Goal: Information Seeking & Learning: Understand process/instructions

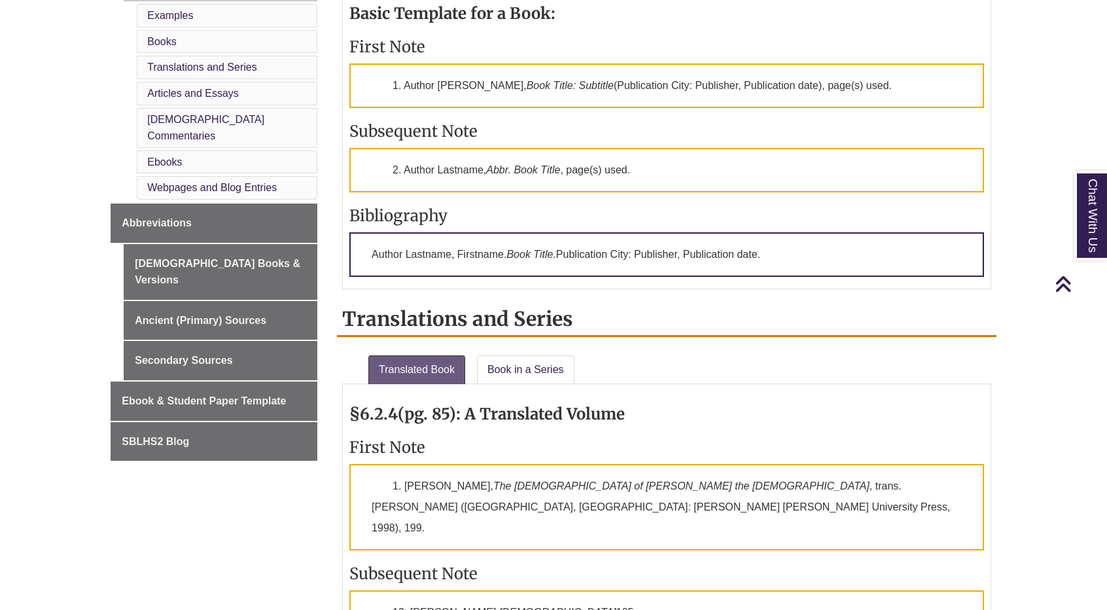
scroll to position [960, 0]
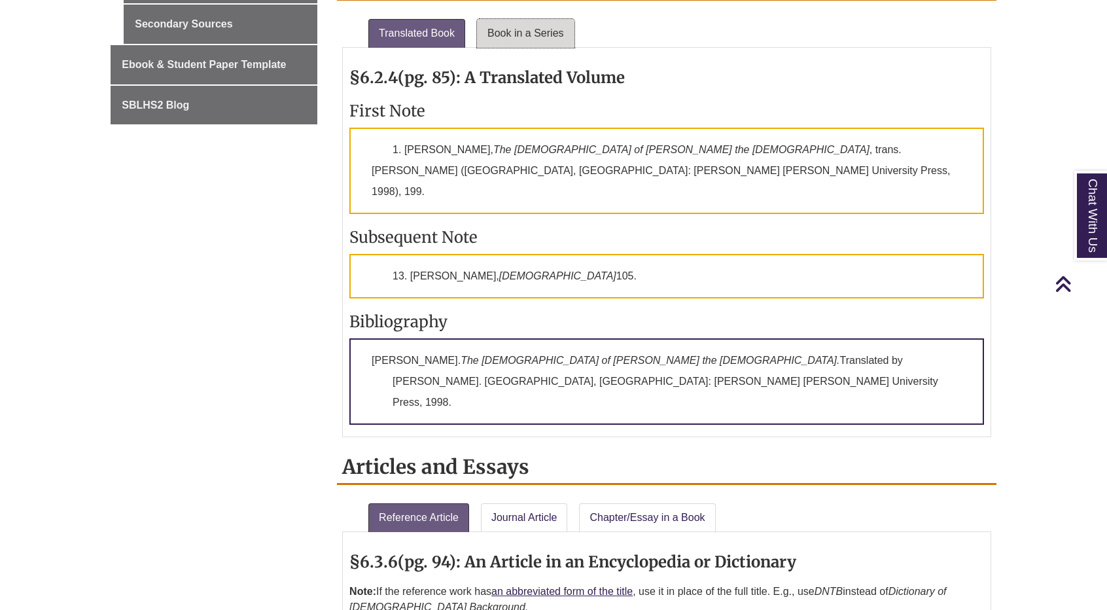
click at [523, 20] on link "Book in a Series" at bounding box center [526, 33] width 98 height 29
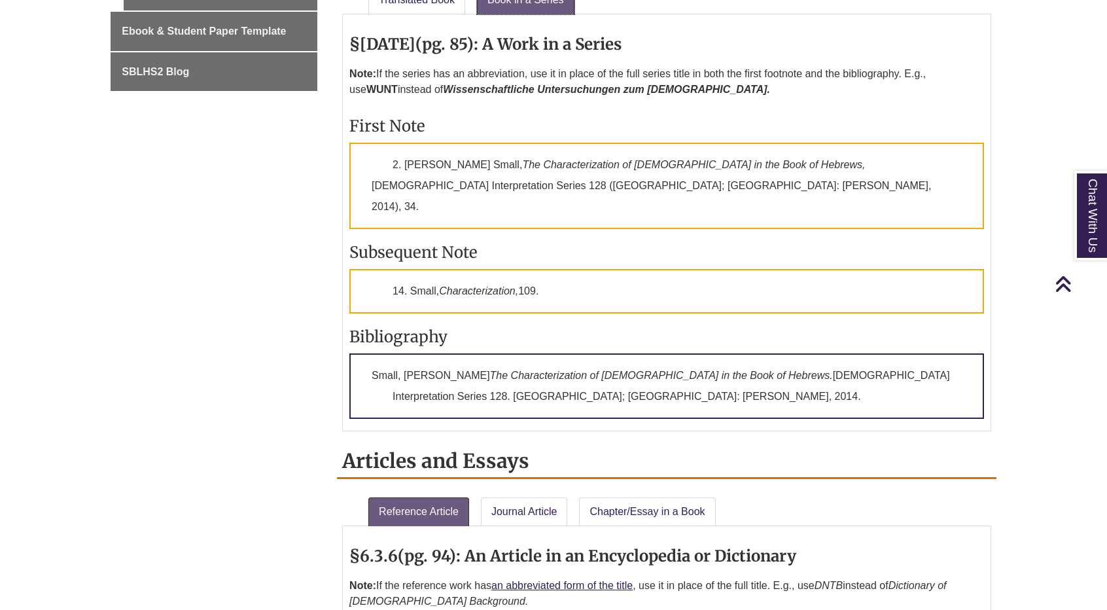
scroll to position [994, 0]
click at [642, 160] on em "The Characterization of [DEMOGRAPHIC_DATA] in the Book of Hebrews," at bounding box center [693, 163] width 343 height 11
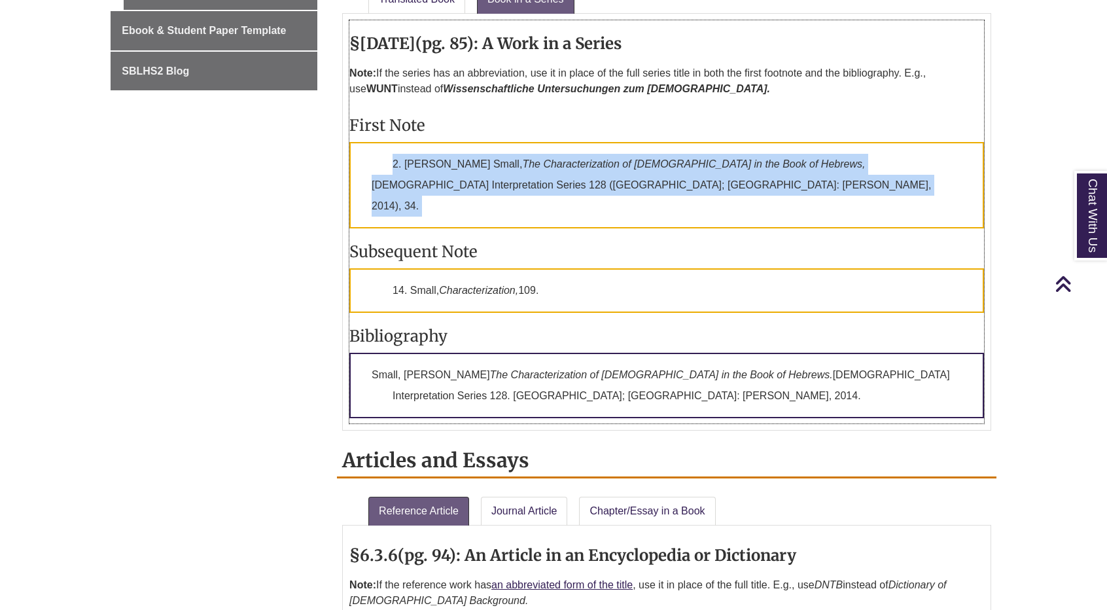
click at [642, 160] on em "The Characterization of [DEMOGRAPHIC_DATA] in the Book of Hebrews," at bounding box center [693, 163] width 343 height 11
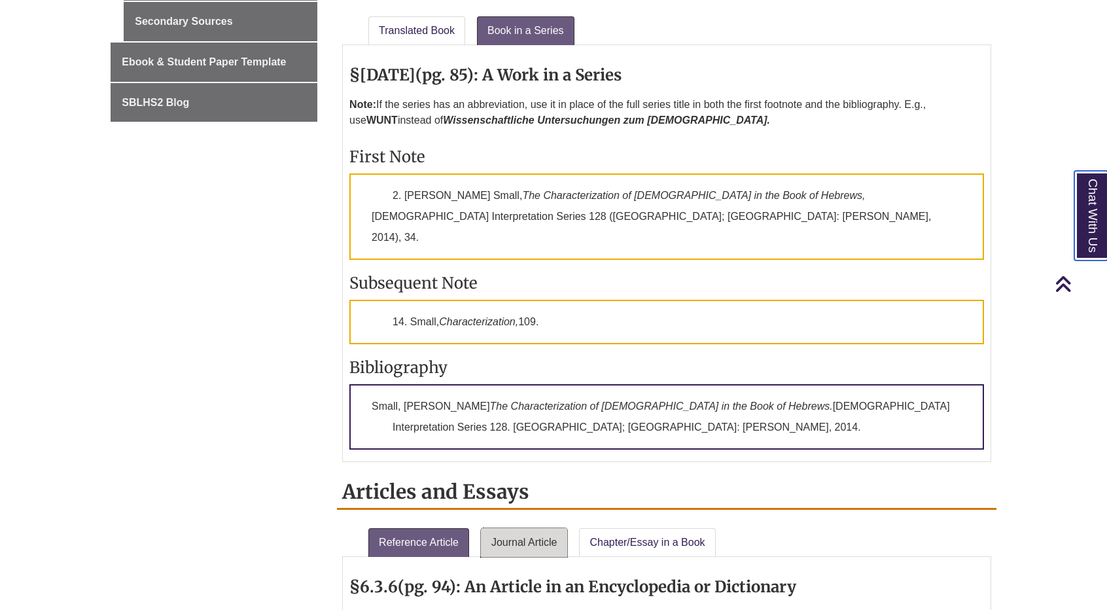
scroll to position [963, 0]
click at [523, 213] on p "2. [PERSON_NAME] Small, The Characterization of [PERSON_NAME] in the Book of He…" at bounding box center [666, 216] width 635 height 86
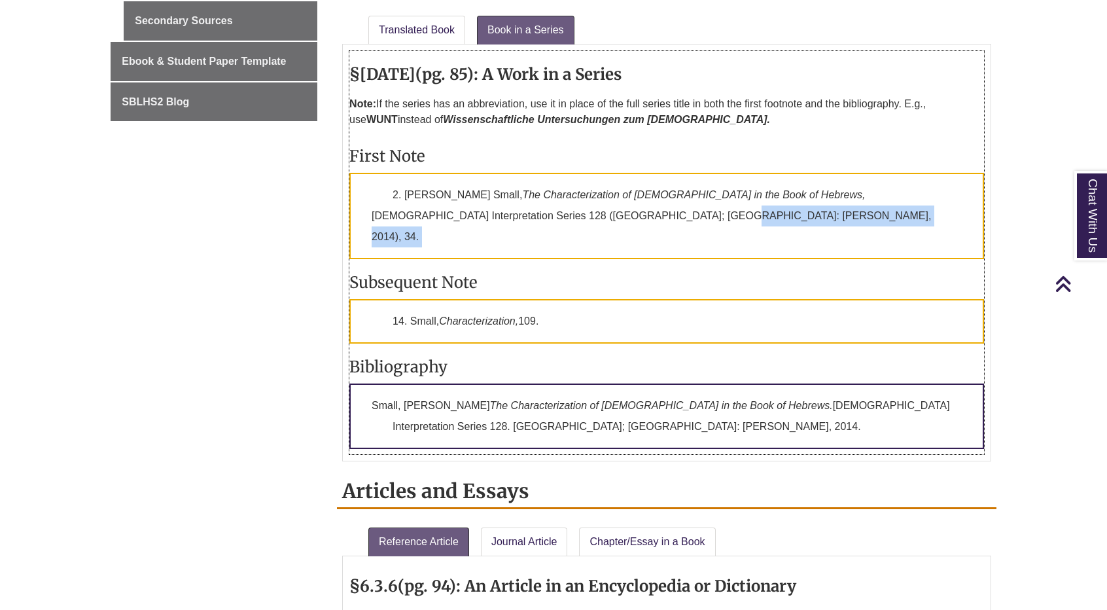
click at [523, 213] on p "2. [PERSON_NAME] Small, The Characterization of [PERSON_NAME] in the Book of He…" at bounding box center [666, 216] width 635 height 86
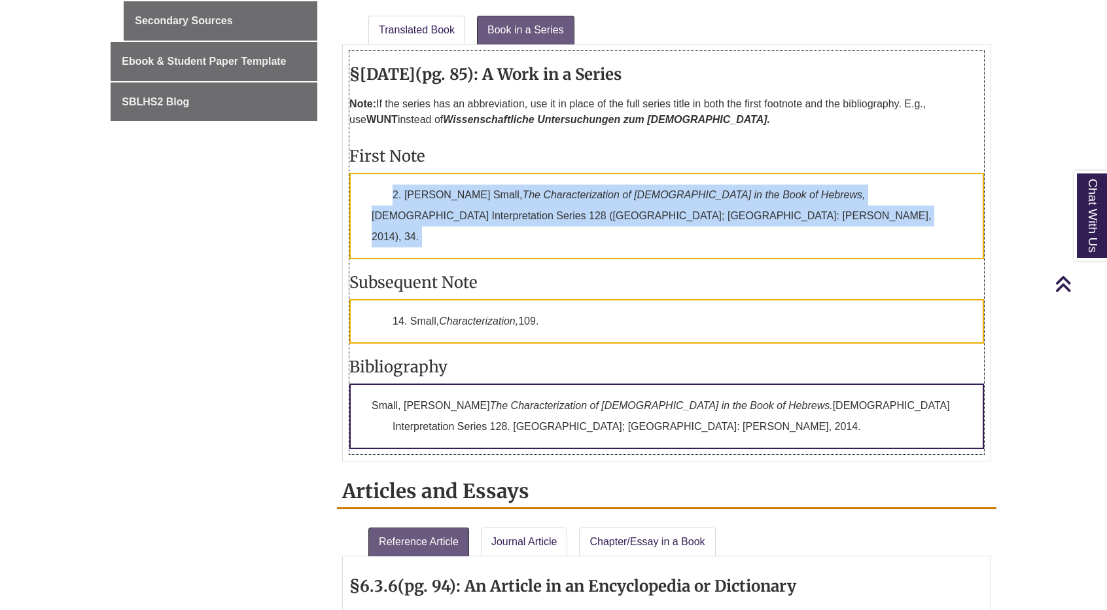
click at [523, 213] on p "2. [PERSON_NAME] Small, The Characterization of [PERSON_NAME] in the Book of He…" at bounding box center [666, 216] width 635 height 86
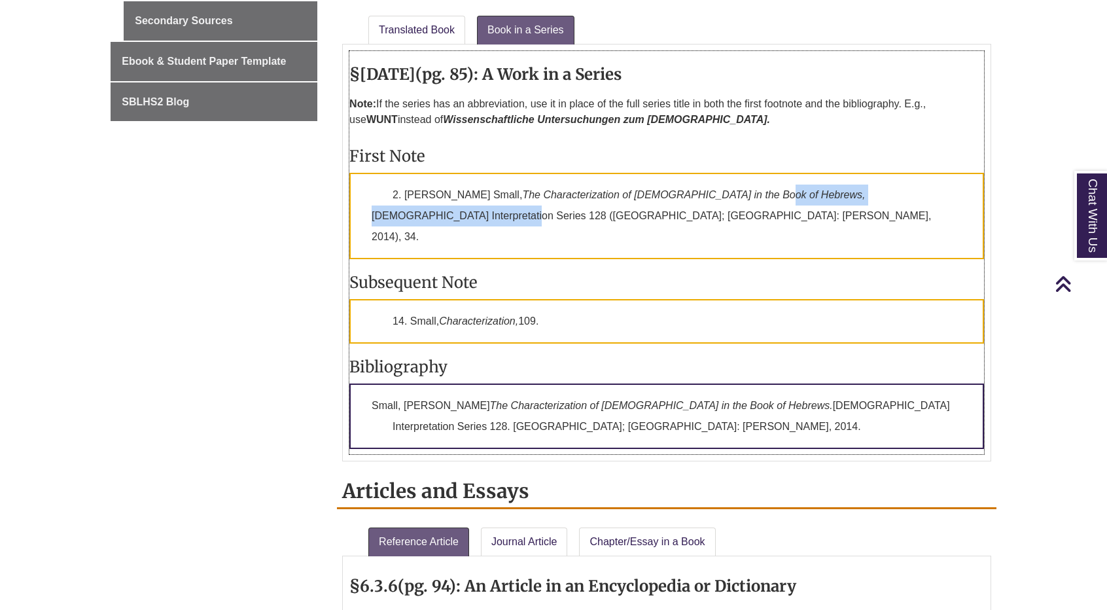
drag, startPoint x: 728, startPoint y: 187, endPoint x: 863, endPoint y: 187, distance: 134.2
click at [863, 187] on p "2. [PERSON_NAME] Small, The Characterization of [PERSON_NAME] in the Book of He…" at bounding box center [666, 216] width 635 height 86
copy p ", [DEMOGRAPHIC_DATA] Interpretation Series"
click at [863, 187] on p "2. [PERSON_NAME] Small, The Characterization of [PERSON_NAME] in the Book of He…" at bounding box center [666, 216] width 635 height 86
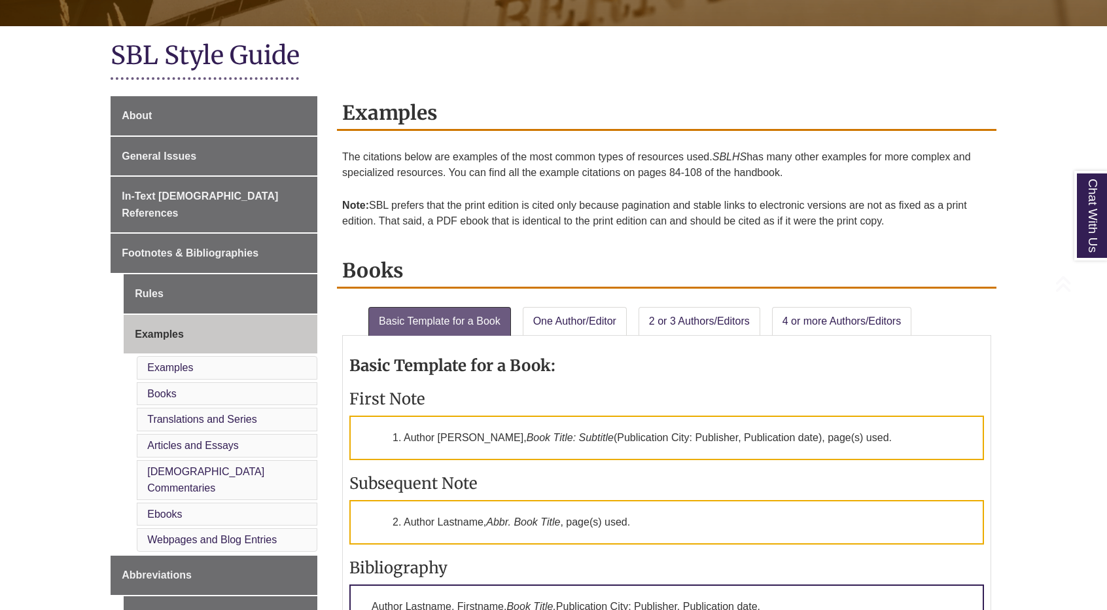
scroll to position [272, 0]
